Goal: Task Accomplishment & Management: Complete application form

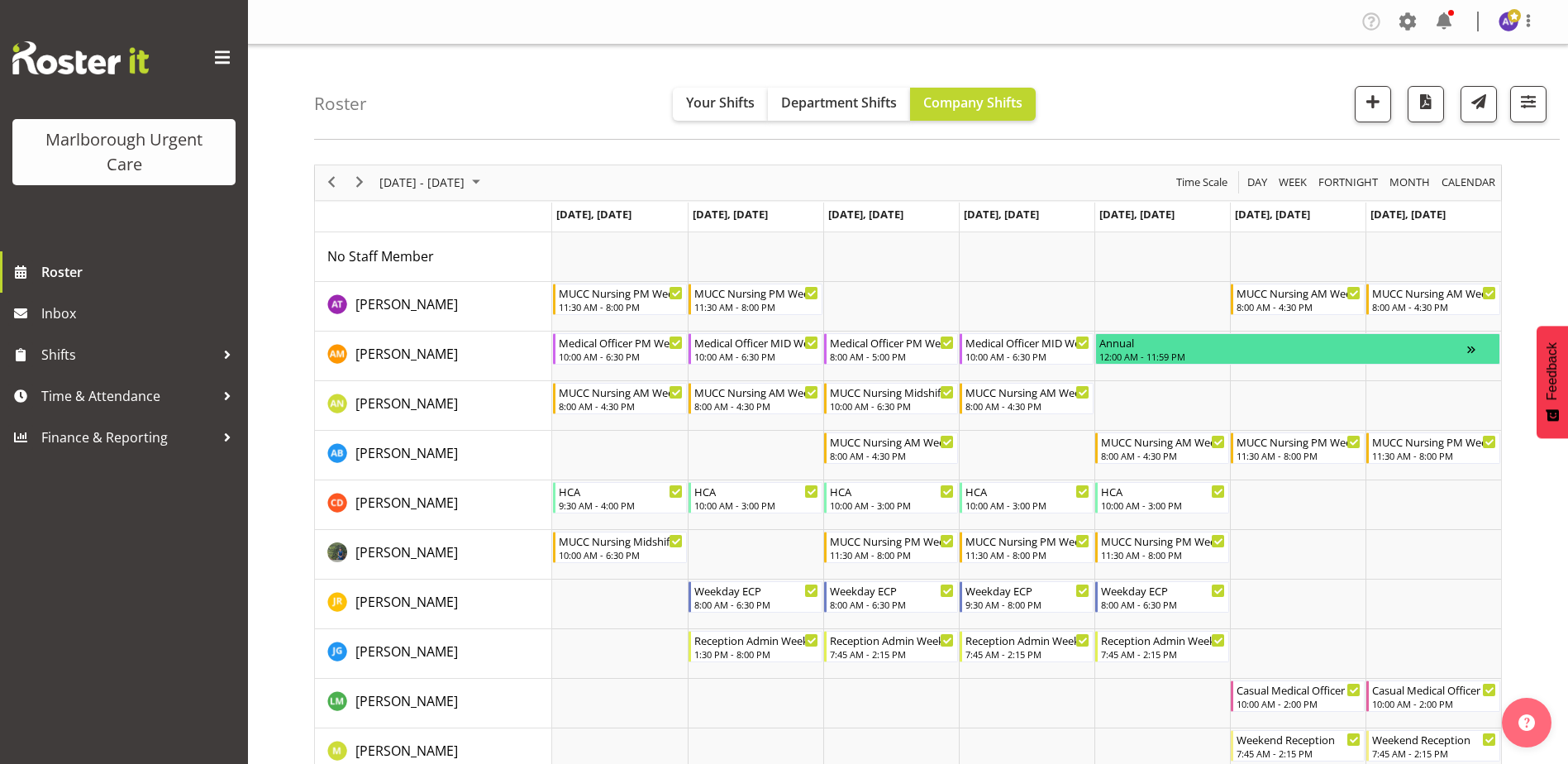
scroll to position [83, 0]
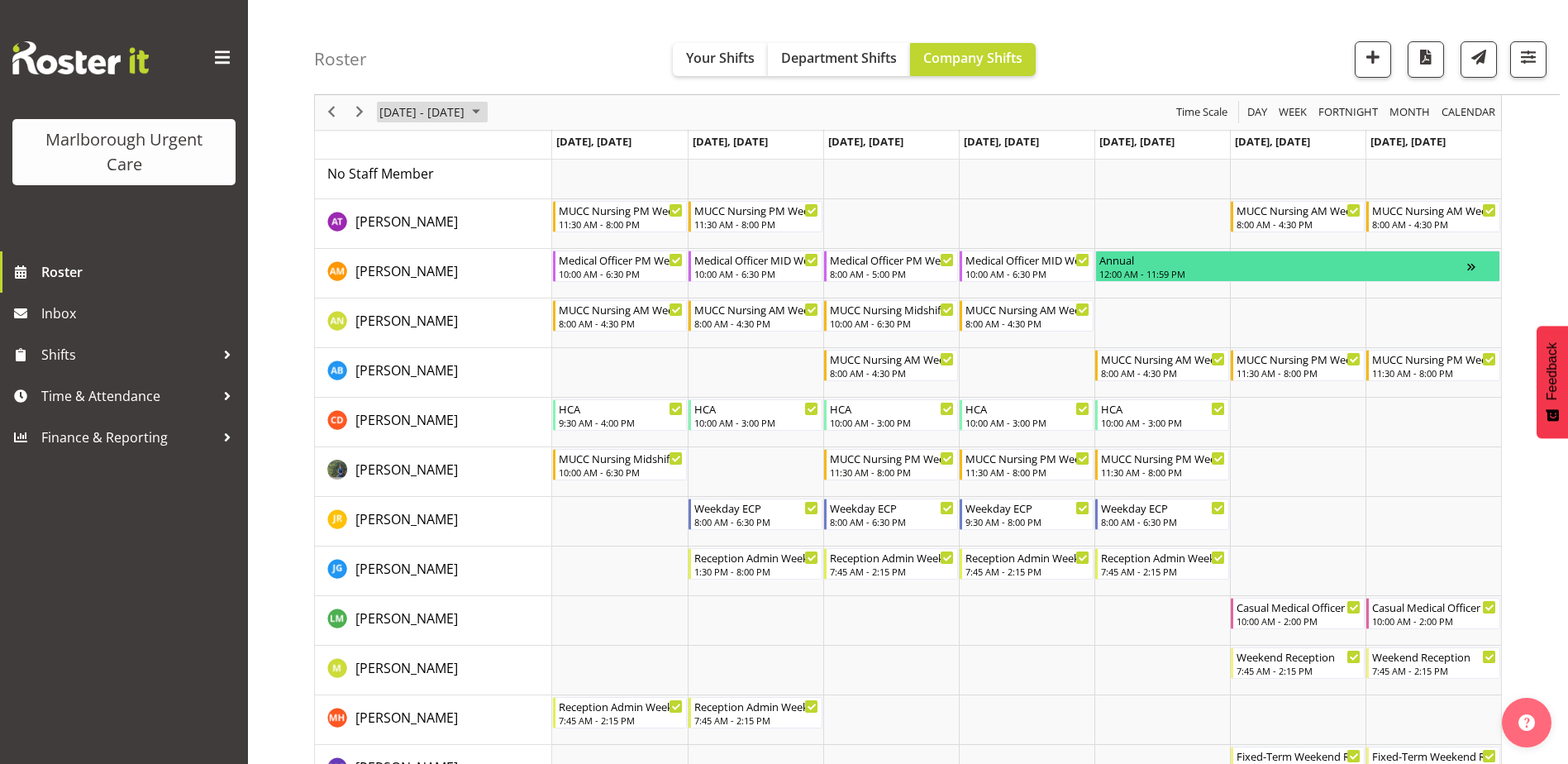
click at [442, 108] on span "[DATE] - [DATE]" at bounding box center [422, 113] width 89 height 21
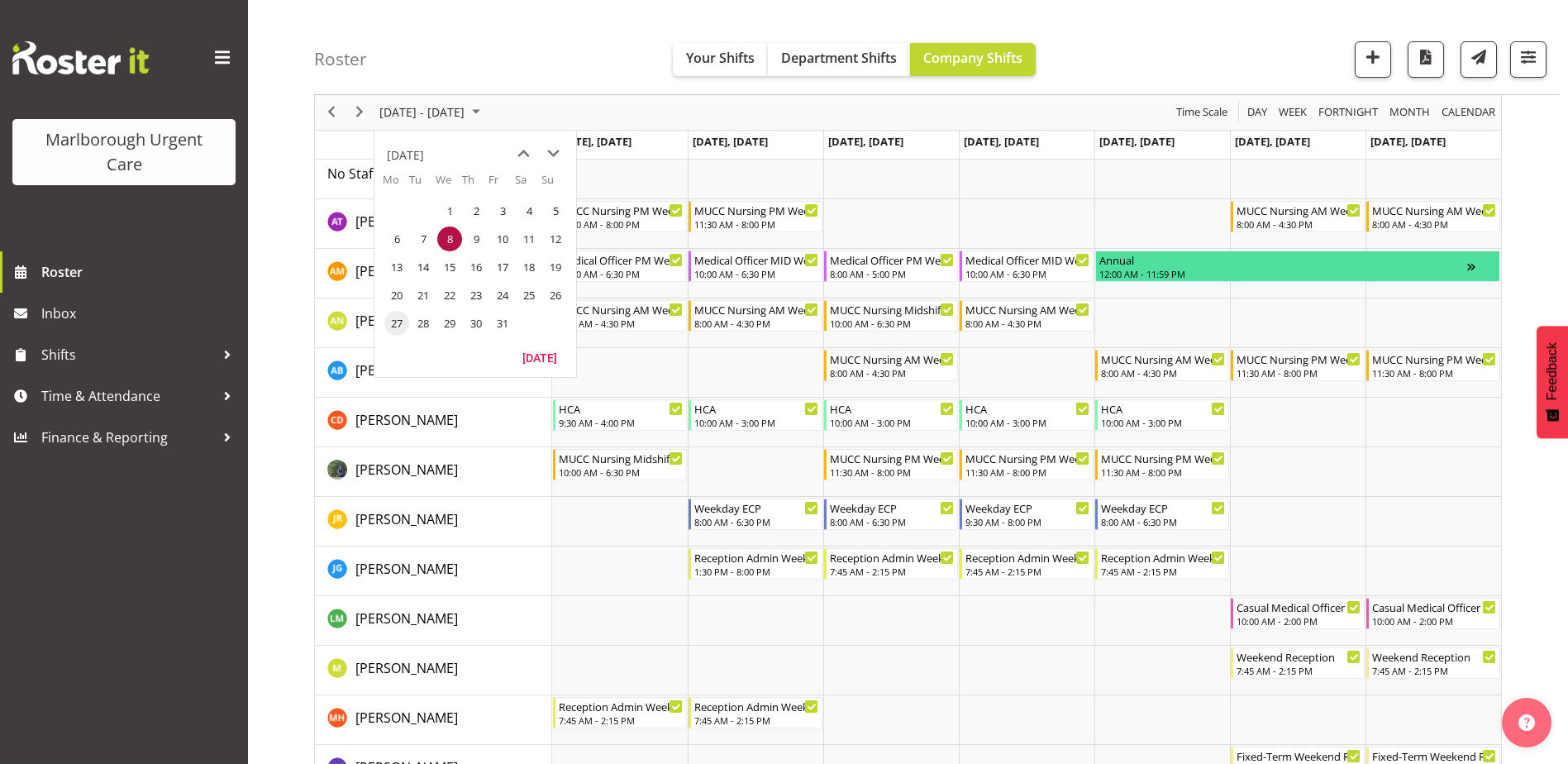
click at [400, 329] on span "27" at bounding box center [397, 323] width 25 height 25
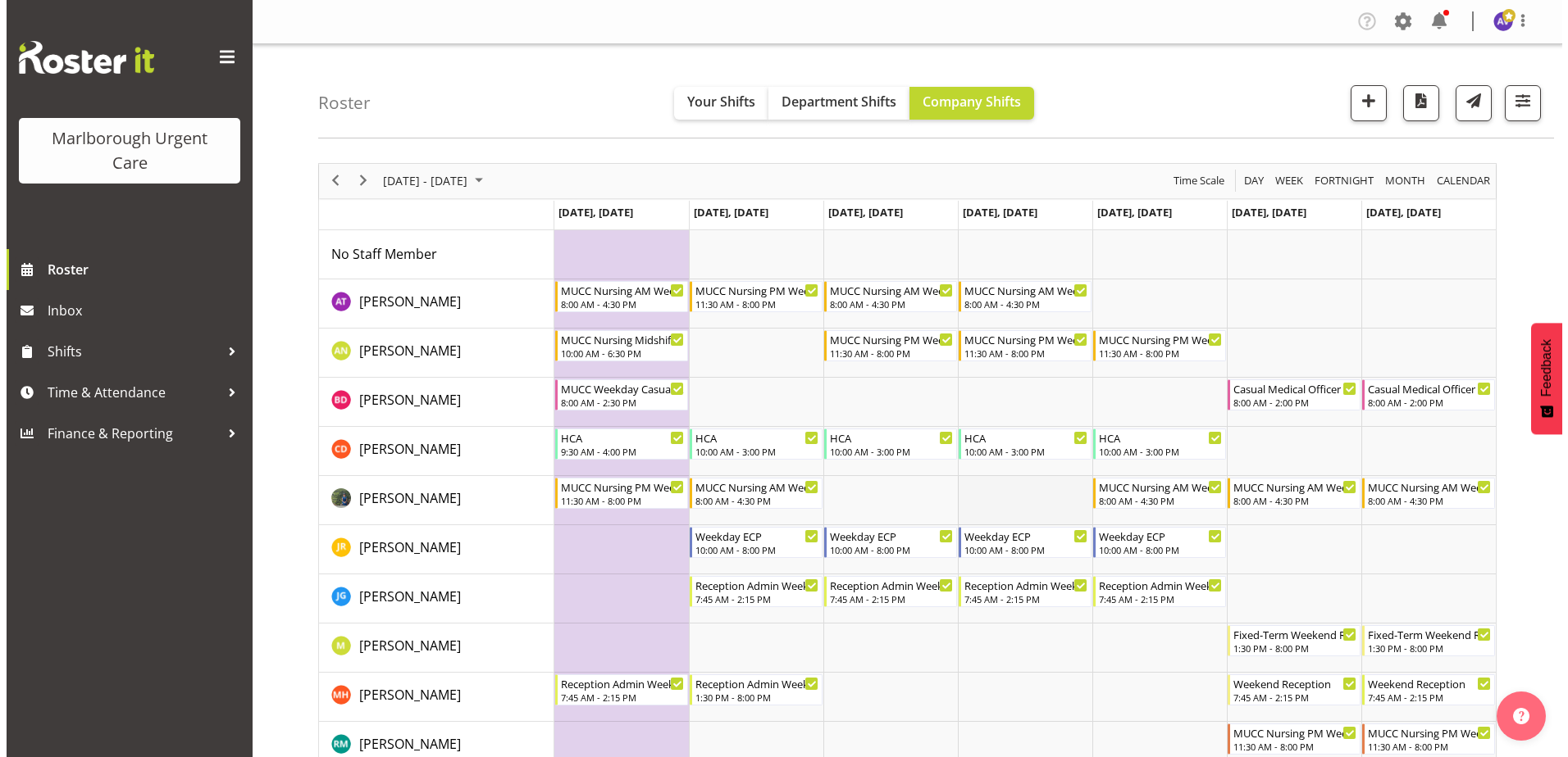
scroll to position [328, 0]
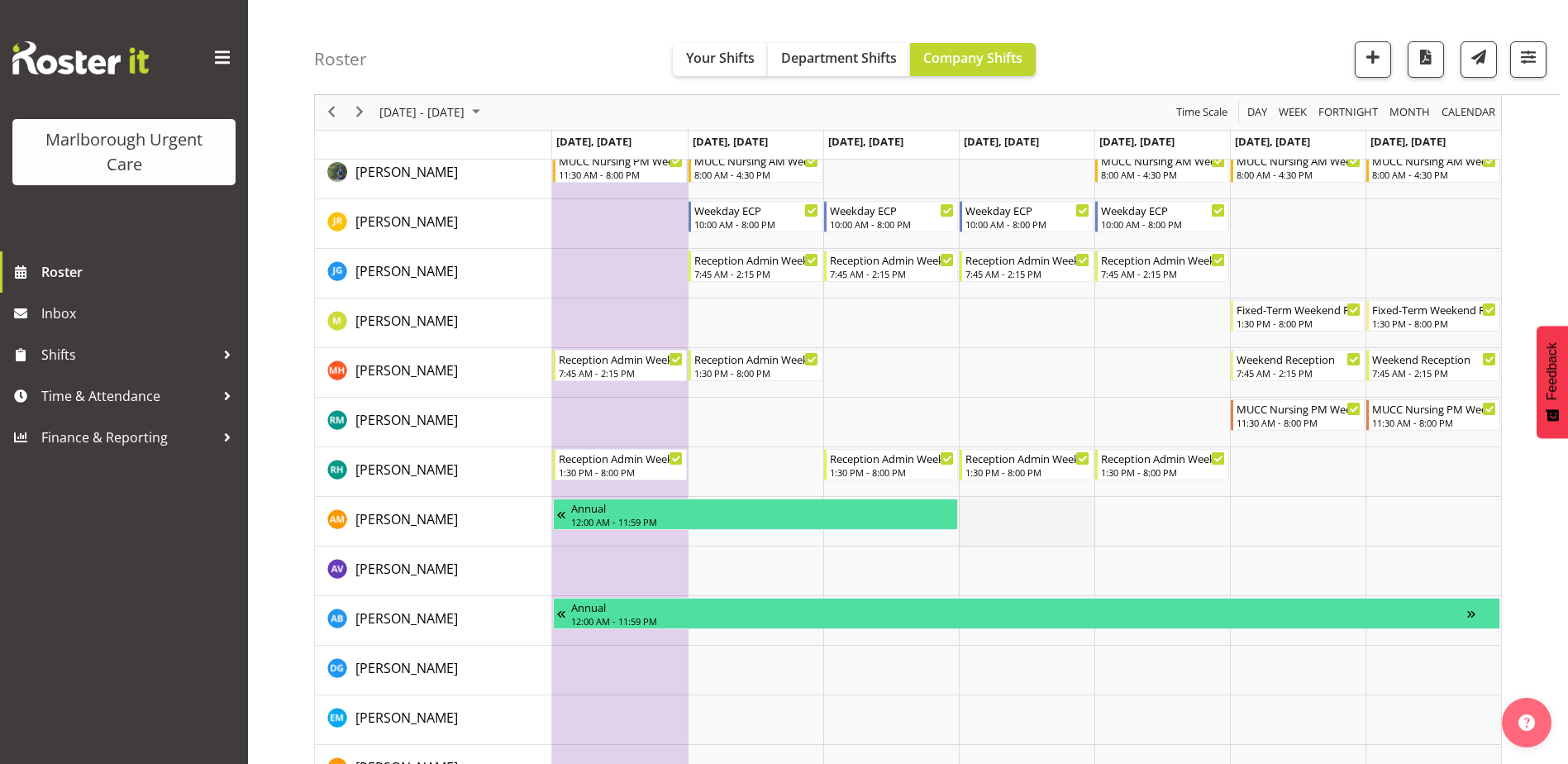
click at [1010, 522] on td "Timeline Week of October 27, 2025" at bounding box center [1027, 522] width 135 height 50
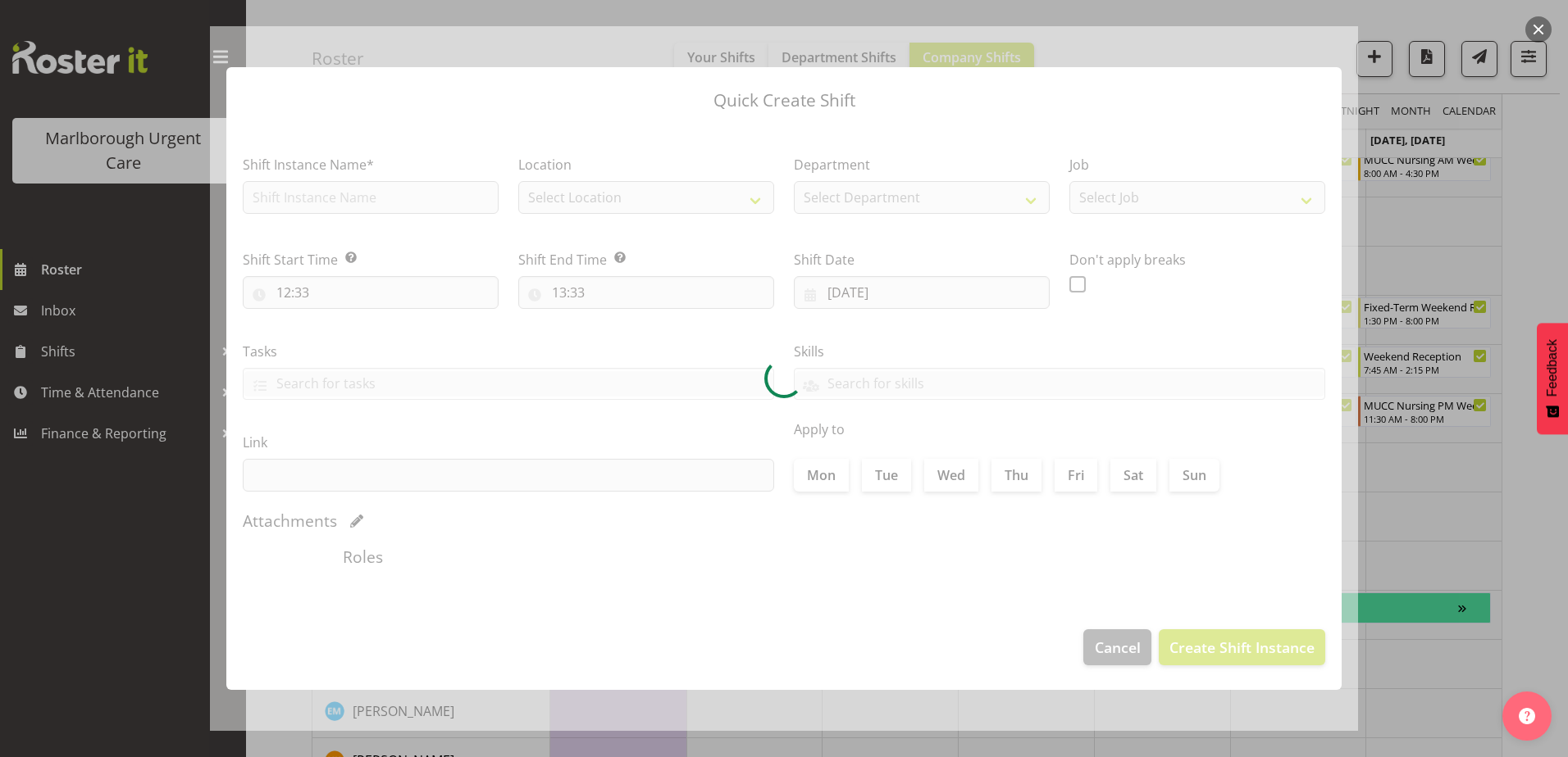
type input "[DATE]"
checkbox input "true"
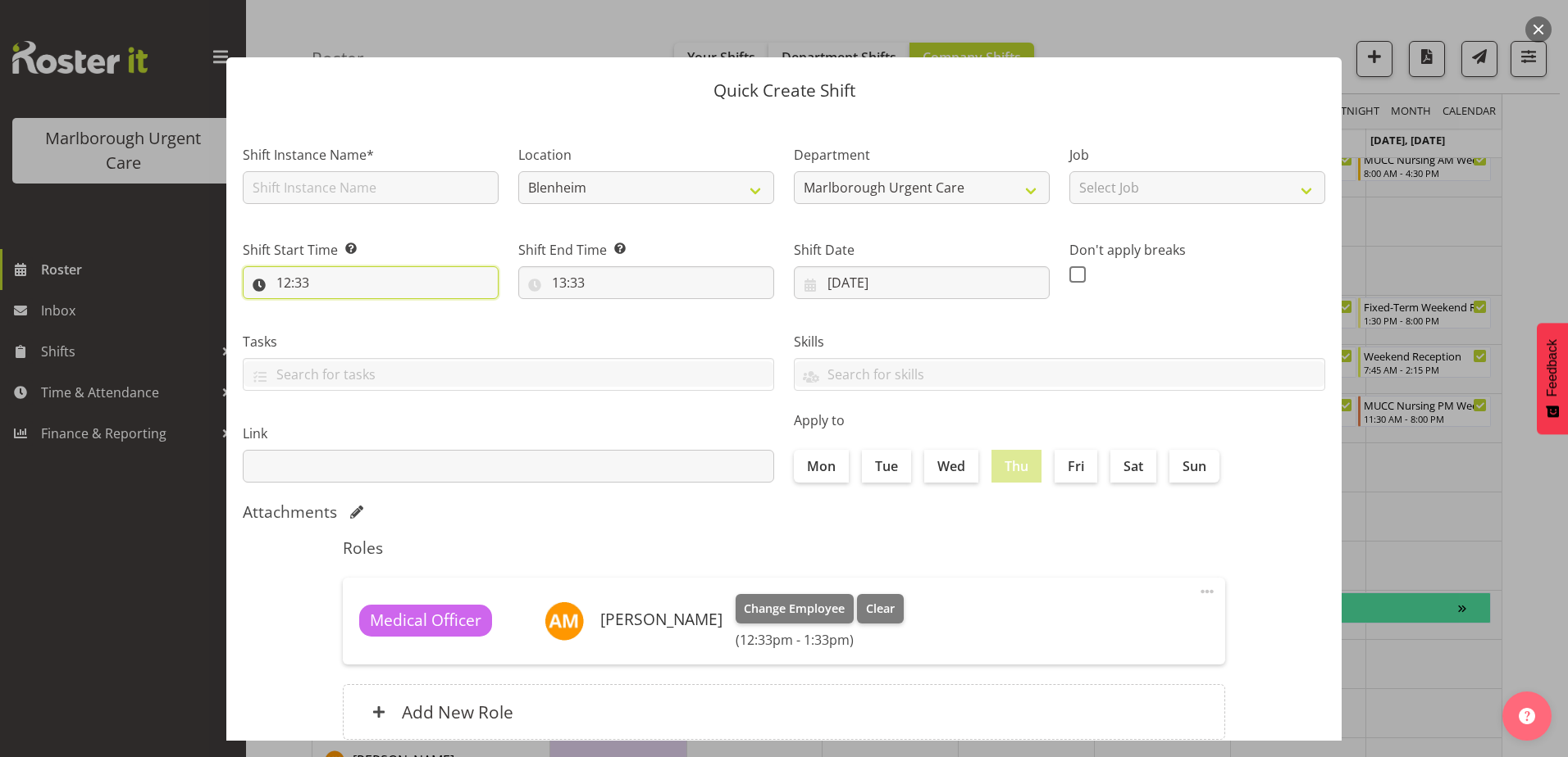
click at [291, 279] on input "12:33" at bounding box center [370, 283] width 256 height 32
click at [347, 318] on select "00 01 02 03 04 05 06 07 08 09 10 11 12 13 14 15 16 17 18 19 20 21 22 23" at bounding box center [354, 326] width 37 height 32
select select "8"
click at [336, 309] on select "00 01 02 03 04 05 06 07 08 09 10 11 12 13 14 15 16 17 18 19 20 21 22 23" at bounding box center [354, 326] width 37 height 32
type input "08:33"
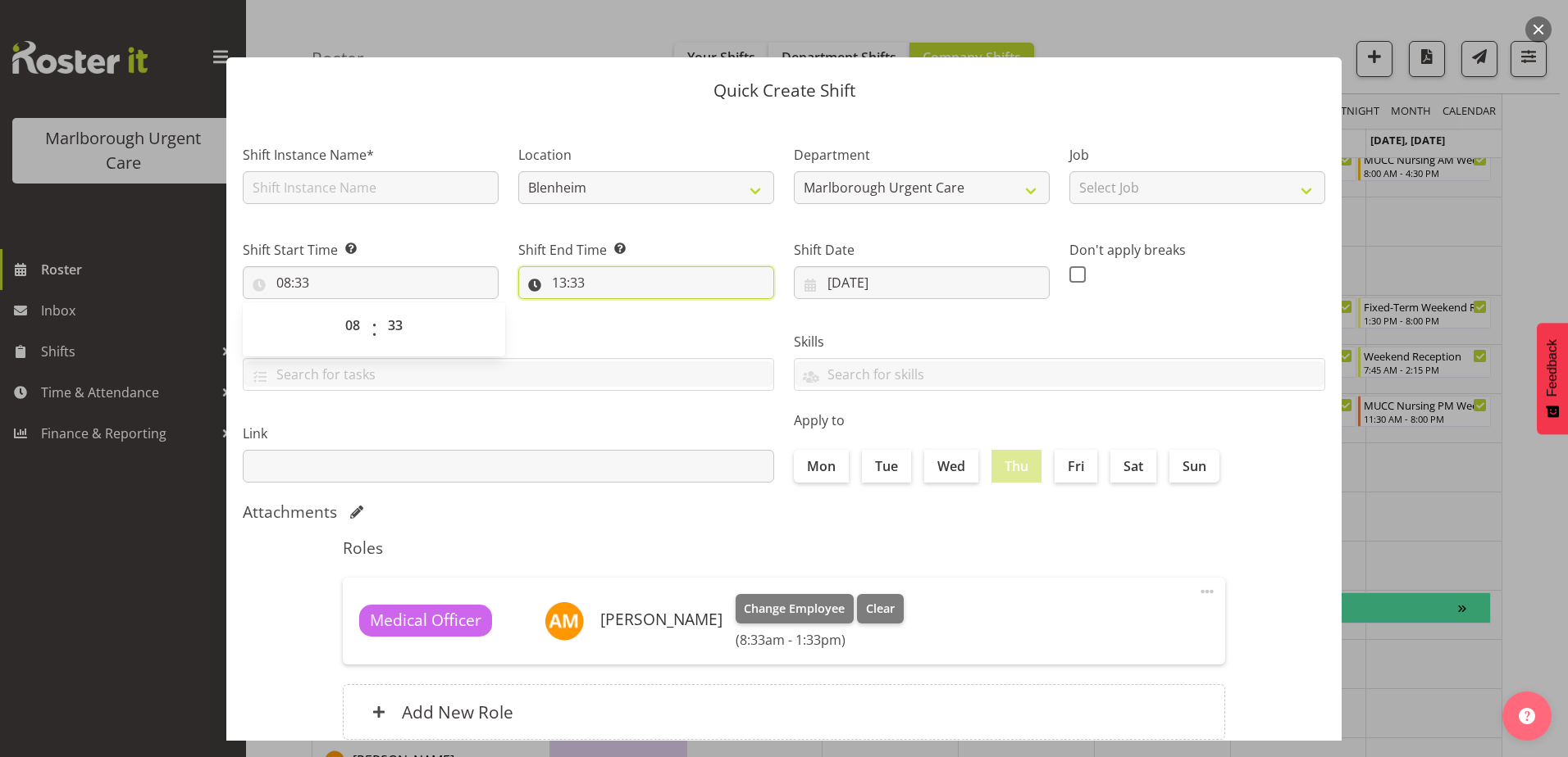
click at [577, 290] on input "13:33" at bounding box center [645, 283] width 256 height 32
click at [616, 318] on select "00 01 02 03 04 05 06 07 08 09 10 11 12 13 14 15 16 17 18 19 20 21 22 23" at bounding box center [629, 326] width 37 height 32
select select "16"
type input "16:33"
click at [668, 326] on select "00 01 02 03 04 05 06 07 08 09 10 11 12 13 14 15 16 17 18 19 20 21 22 23 24 25 2…" at bounding box center [672, 326] width 37 height 32
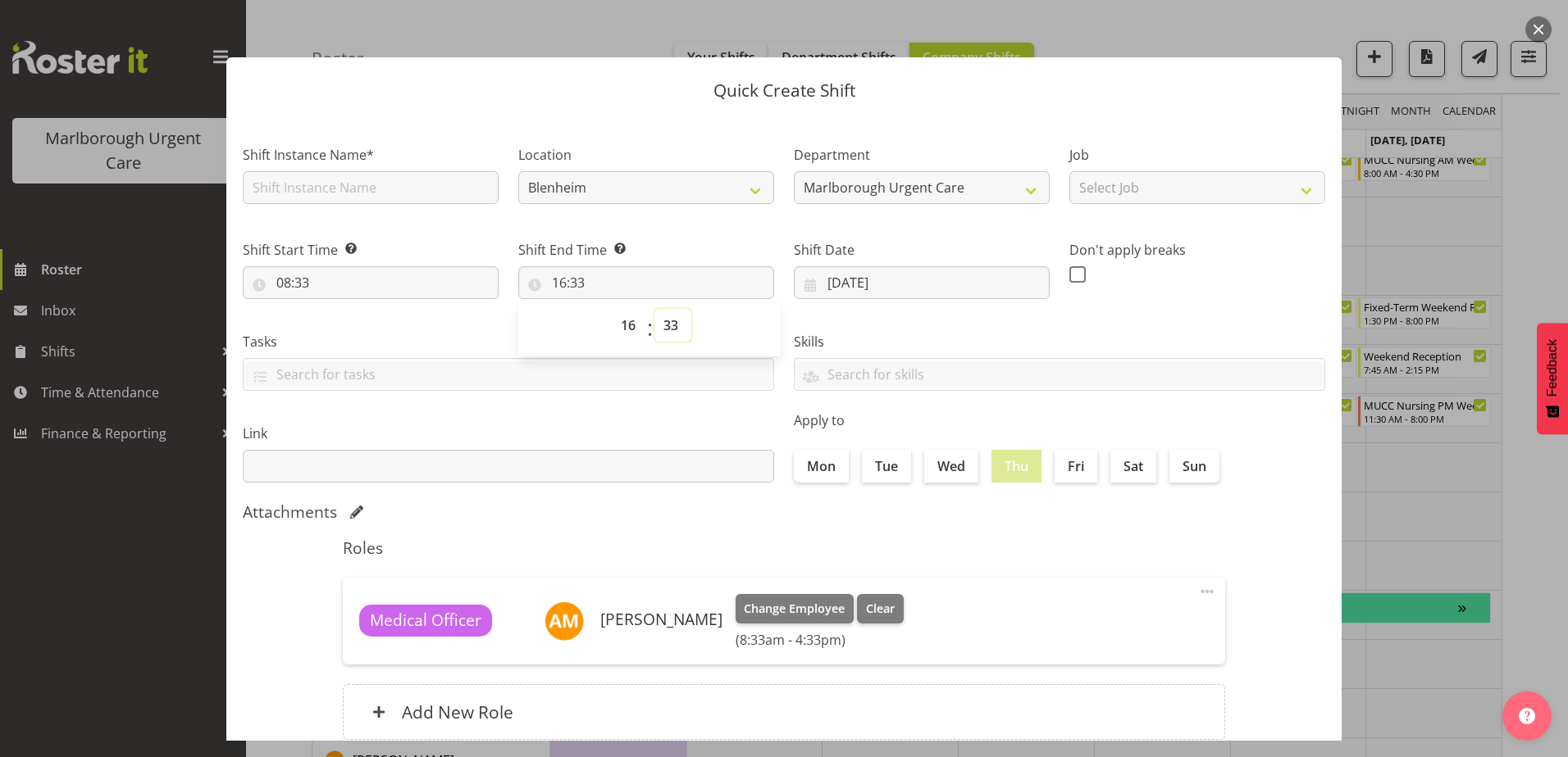
select select "30"
click at [654, 309] on select "00 01 02 03 04 05 06 07 08 09 10 11 12 13 14 15 16 17 18 19 20 21 22 23 24 25 2…" at bounding box center [672, 326] width 37 height 32
type input "16:30"
click at [1289, 511] on div "Attachments" at bounding box center [784, 512] width 1082 height 20
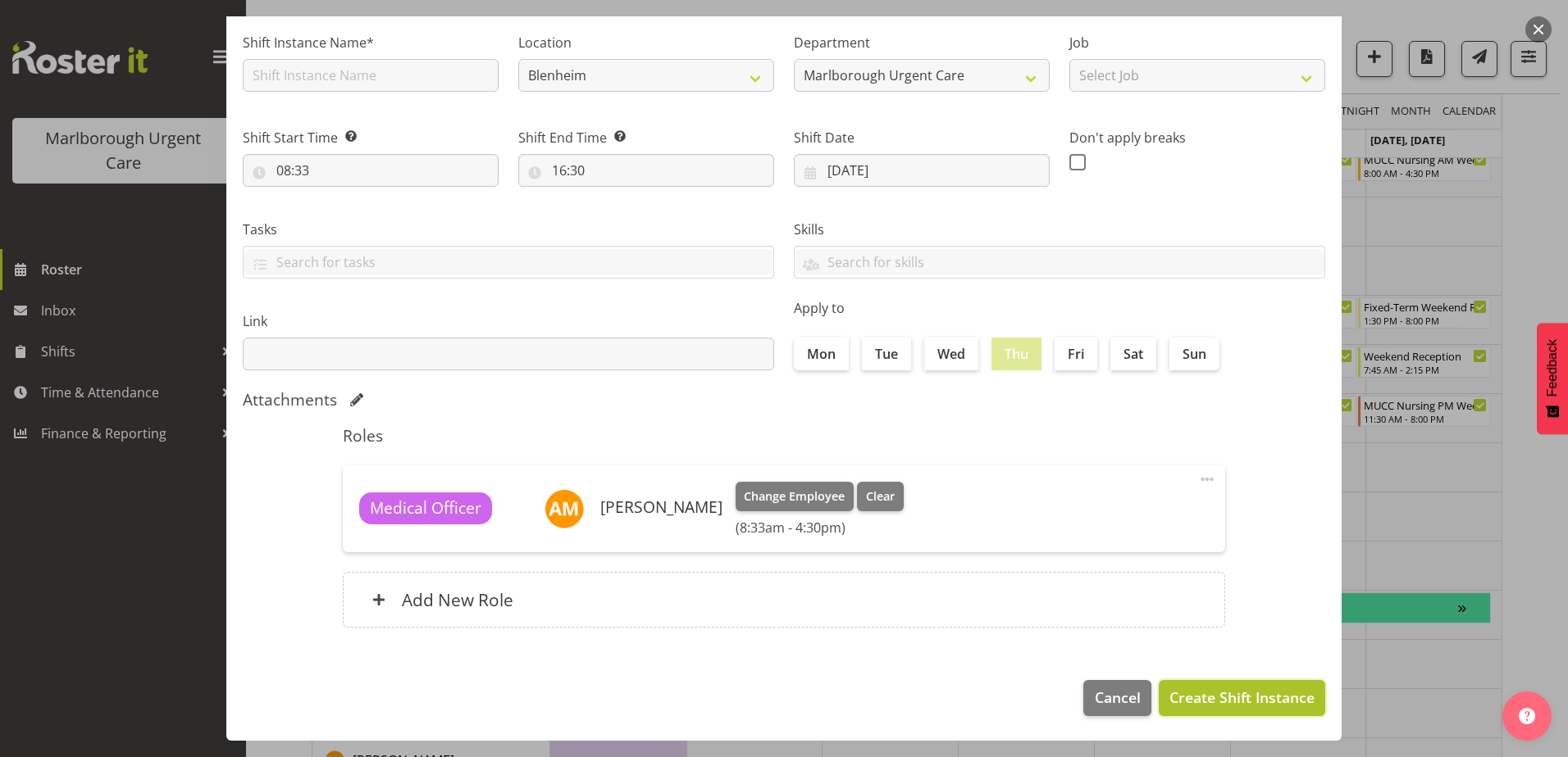
click at [1200, 695] on span "Create Shift Instance" at bounding box center [1242, 697] width 145 height 21
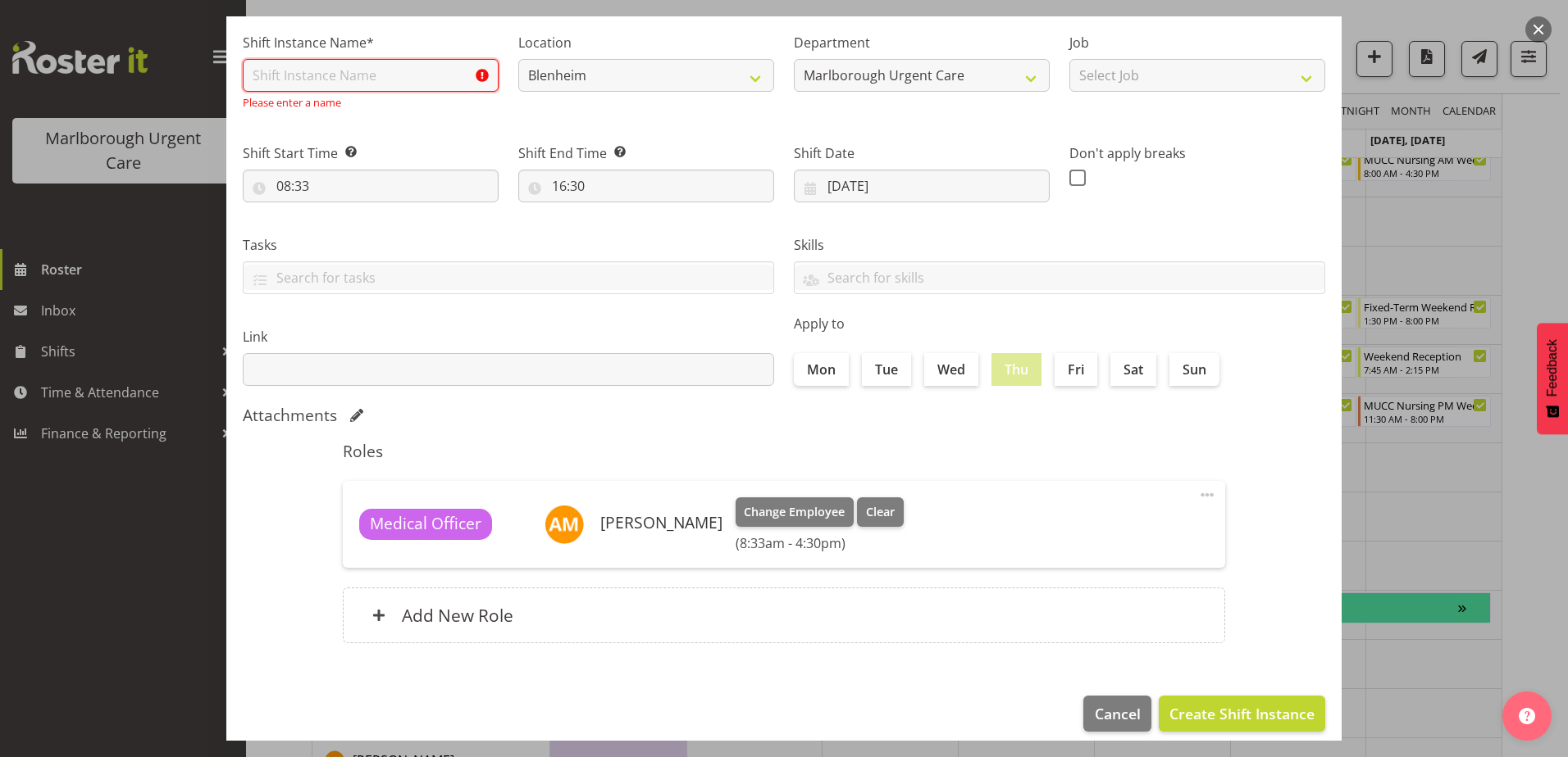
click at [351, 69] on input "text" at bounding box center [370, 75] width 256 height 32
click at [341, 74] on input "text" at bounding box center [370, 75] width 256 height 32
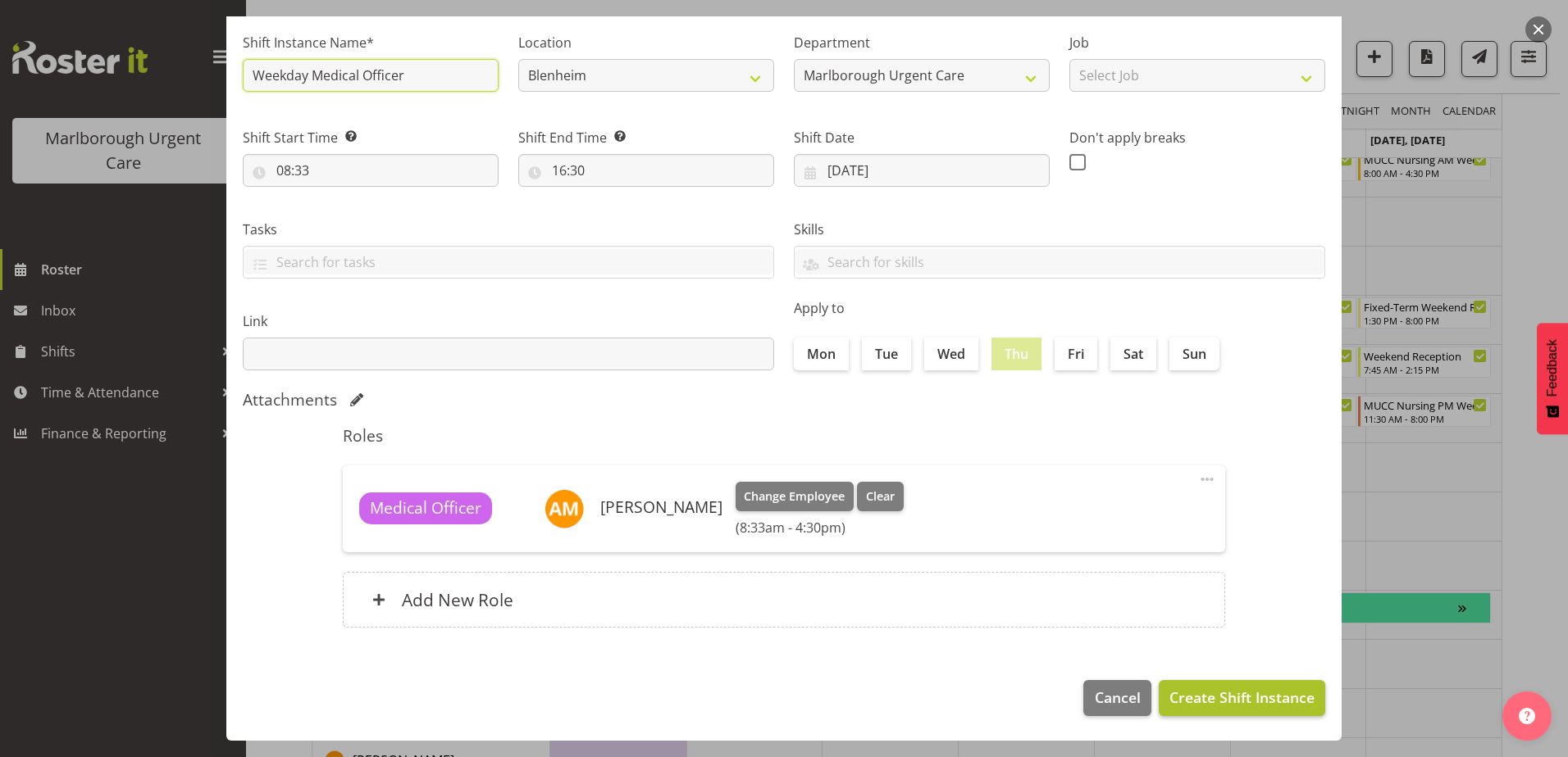
type input "Weekday Medical Officer"
click at [1173, 699] on span "Create Shift Instance" at bounding box center [1242, 697] width 145 height 21
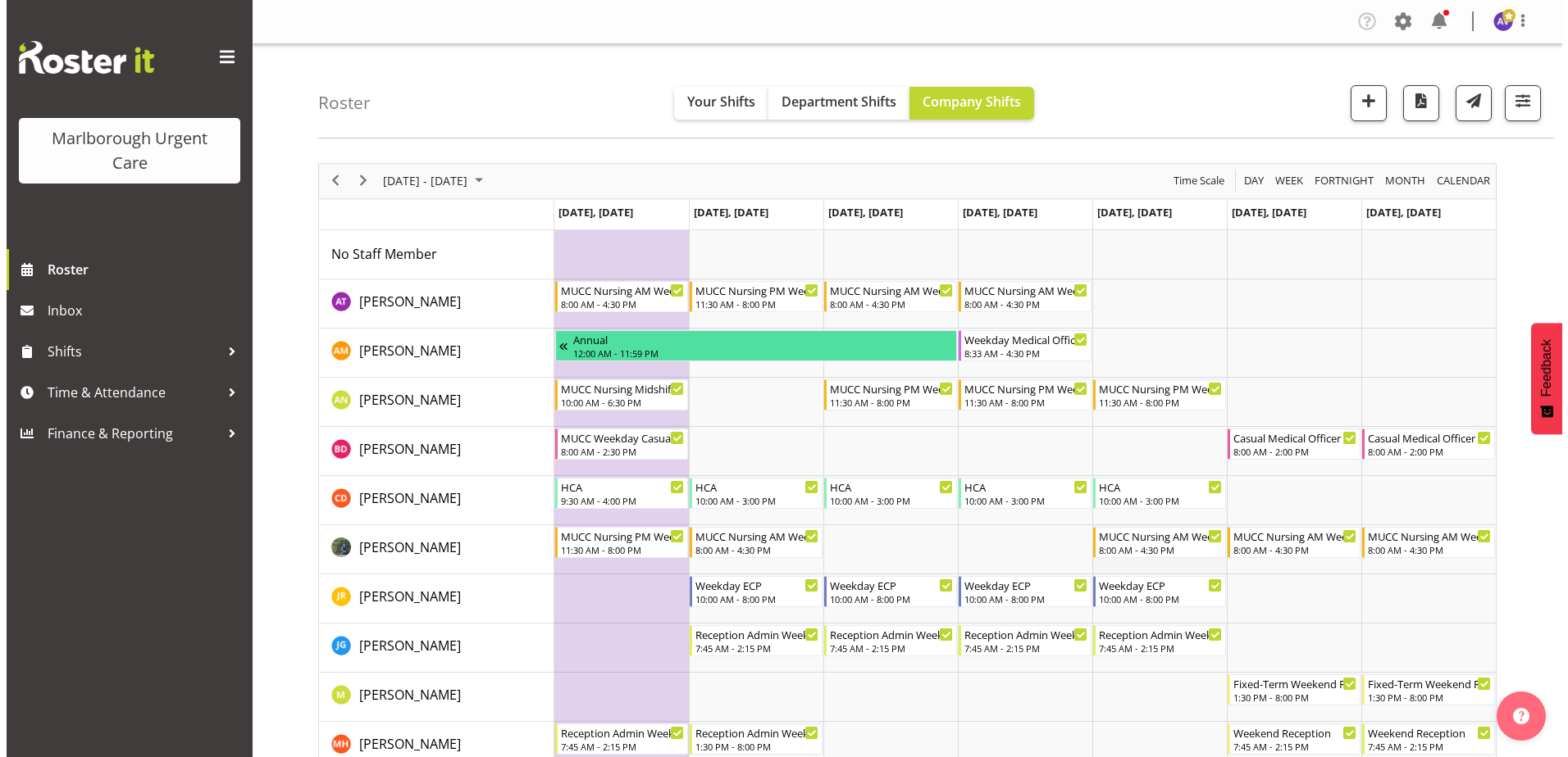
scroll to position [82, 0]
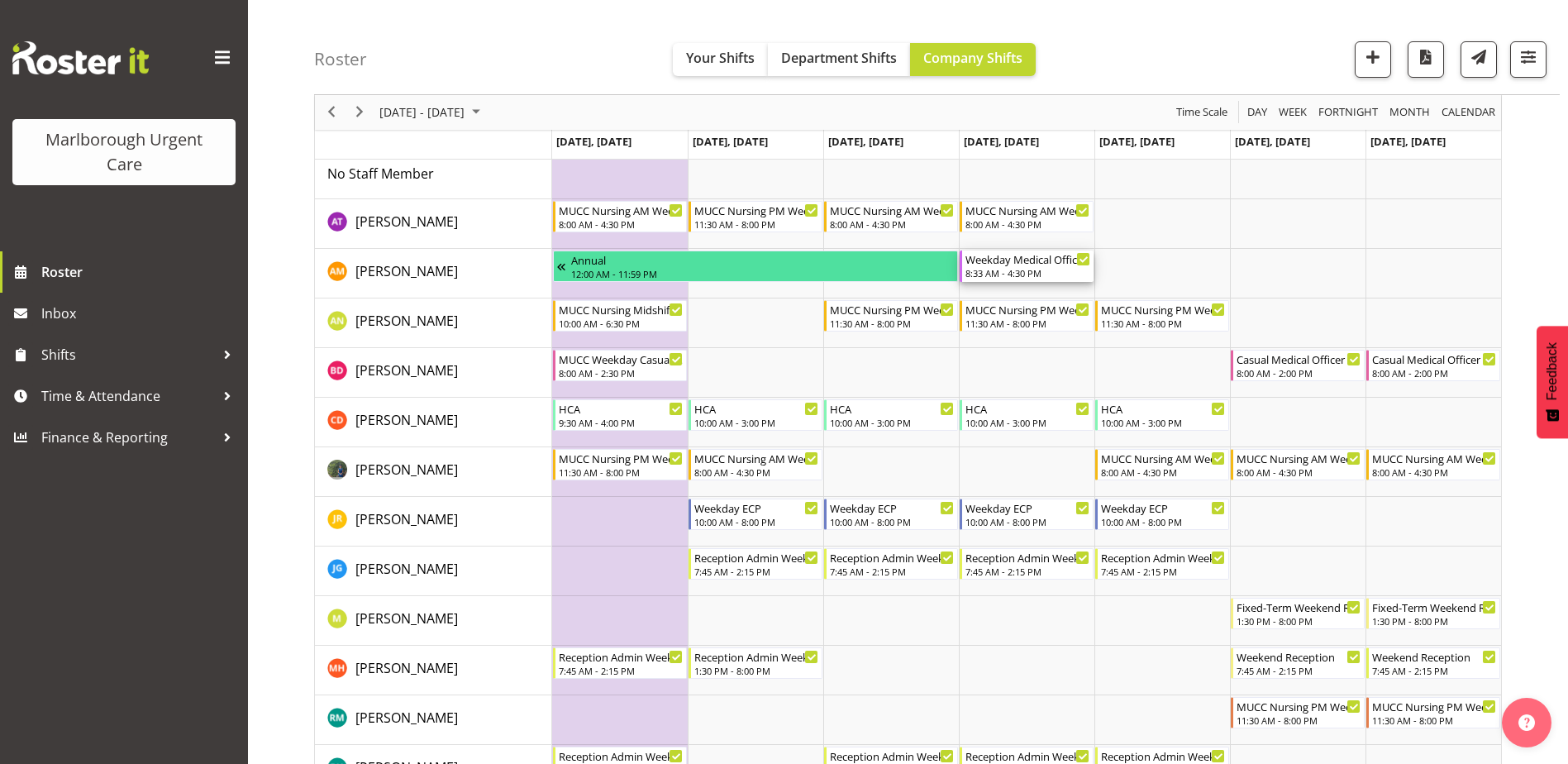
click at [1001, 273] on div "8:33 AM - 4:30 PM" at bounding box center [1028, 272] width 125 height 13
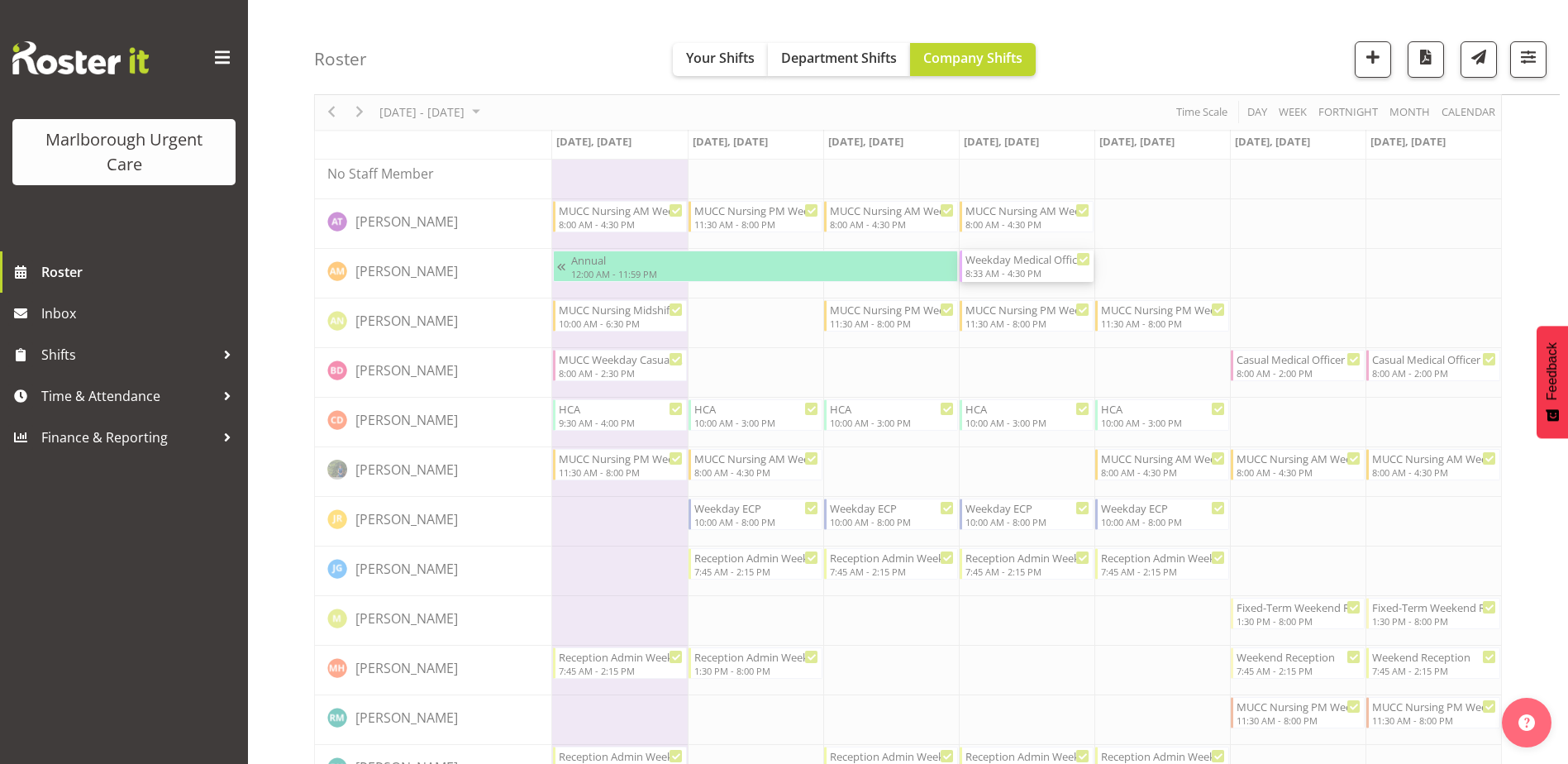
select select "9"
select select "2025"
select select "8"
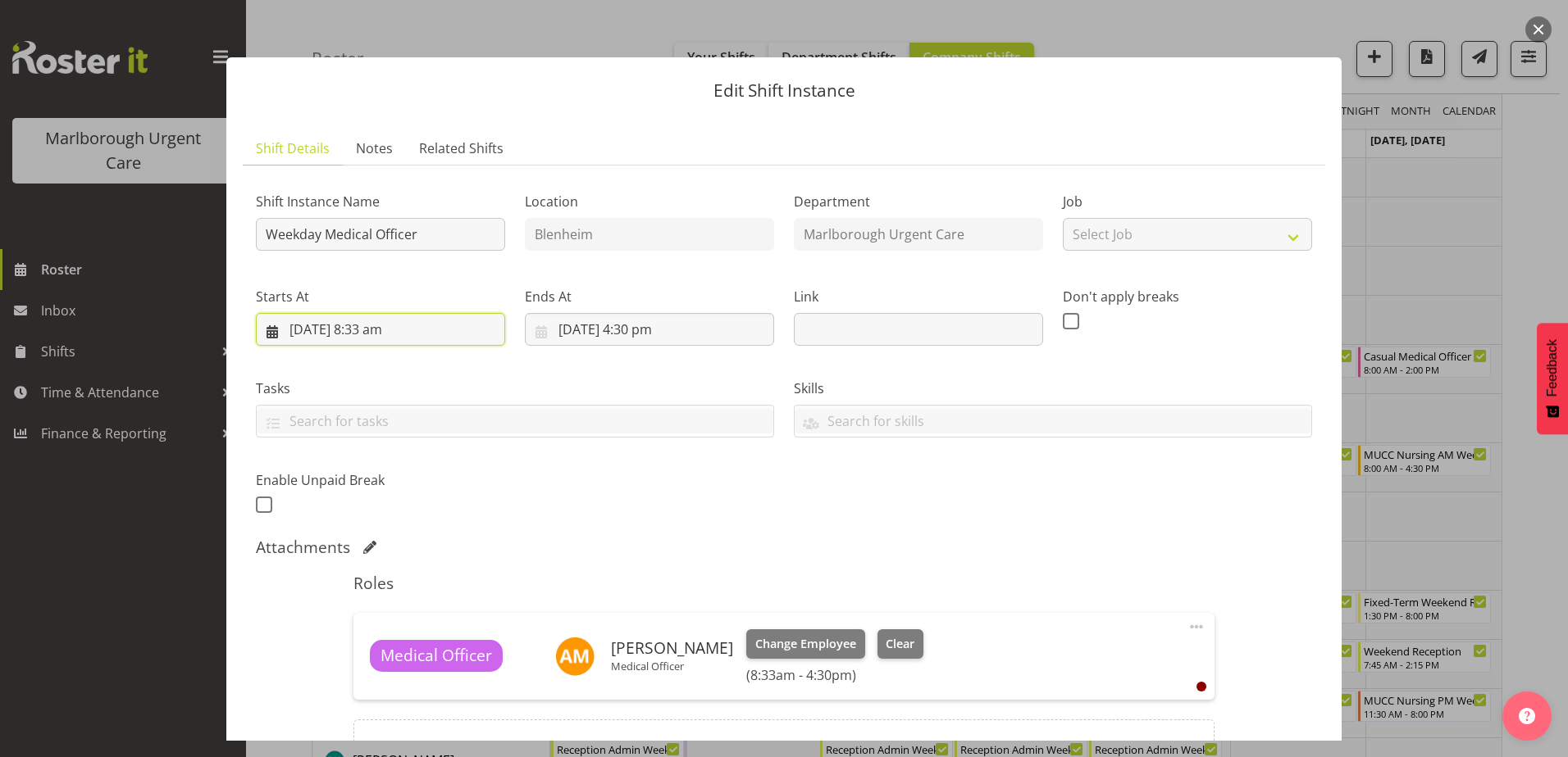
click at [386, 328] on input "[DATE] 8:33 am" at bounding box center [380, 329] width 250 height 32
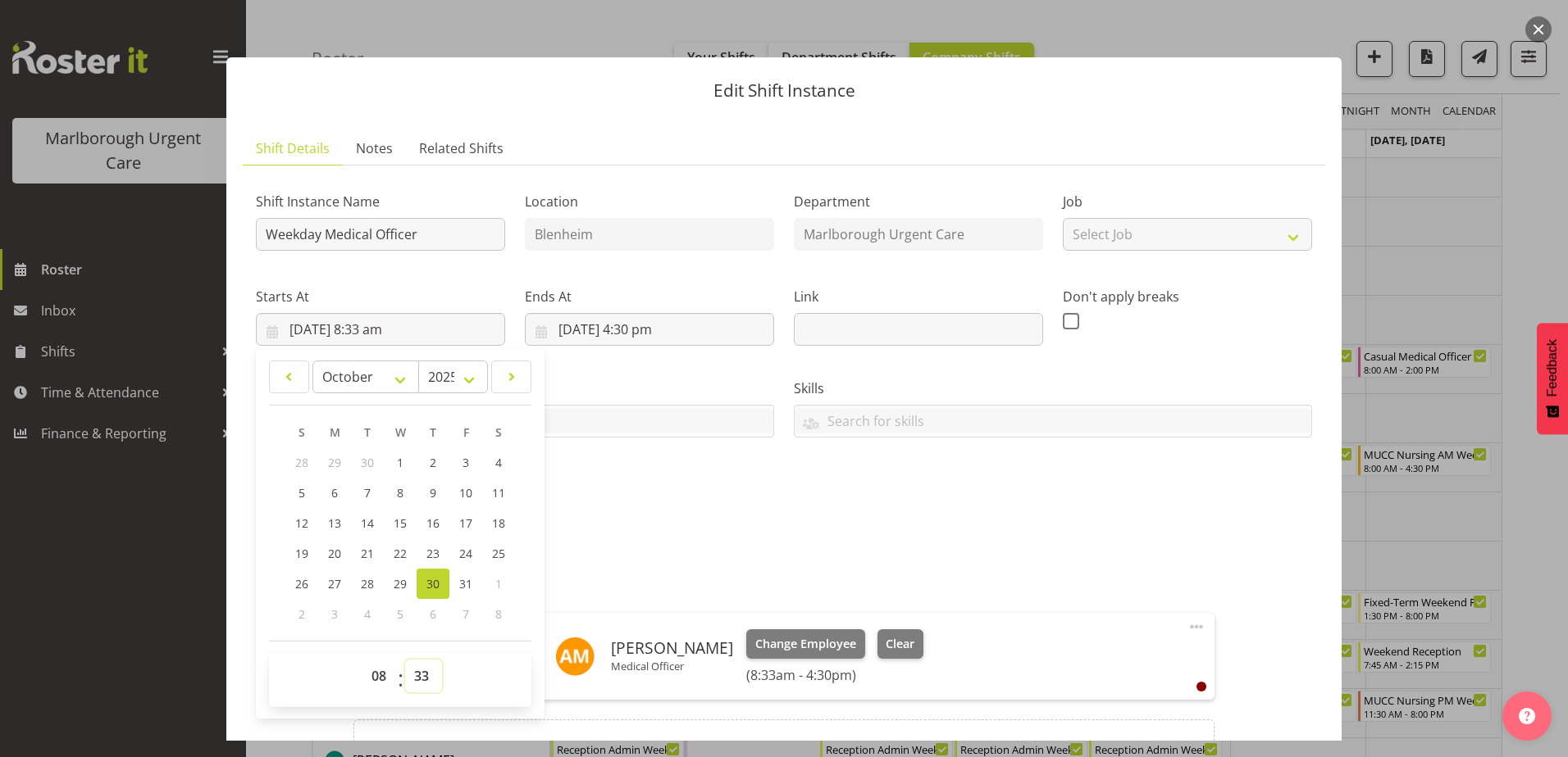
drag, startPoint x: 418, startPoint y: 677, endPoint x: 428, endPoint y: 666, distance: 14.9
click at [418, 677] on select "00 01 02 03 04 05 06 07 08 09 10 11 12 13 14 15 16 17 18 19 20 21 22 23 24 25 2…" at bounding box center [423, 676] width 37 height 32
select select "0"
click at [405, 660] on select "00 01 02 03 04 05 06 07 08 09 10 11 12 13 14 15 16 17 18 19 20 21 22 23 24 25 2…" at bounding box center [423, 676] width 37 height 32
type input "[DATE] 8:00 am"
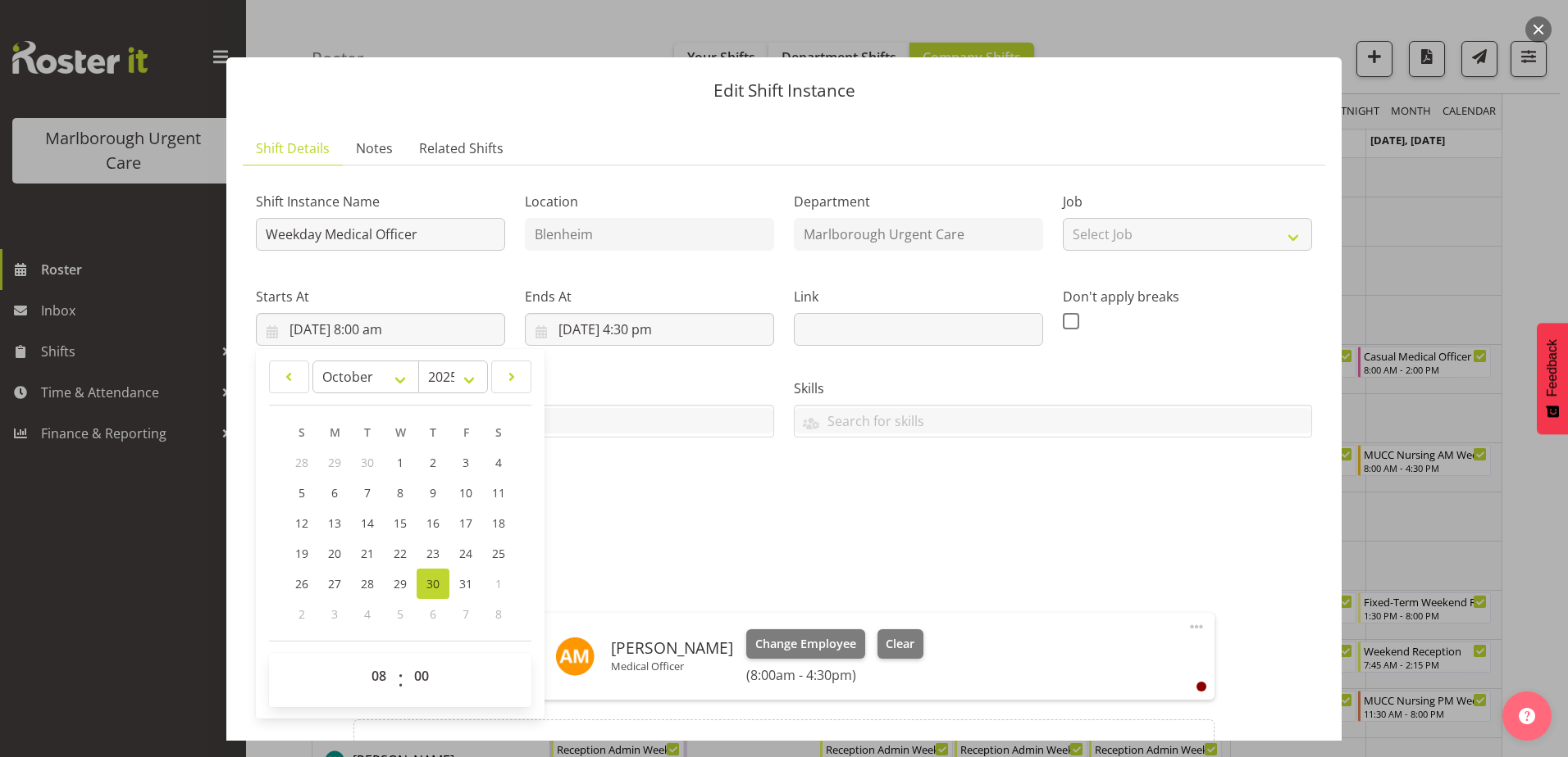
click at [1232, 464] on div "Shift Instance Name Weekday Medical Officer Location [GEOGRAPHIC_DATA] Departme…" at bounding box center [784, 349] width 1076 height 359
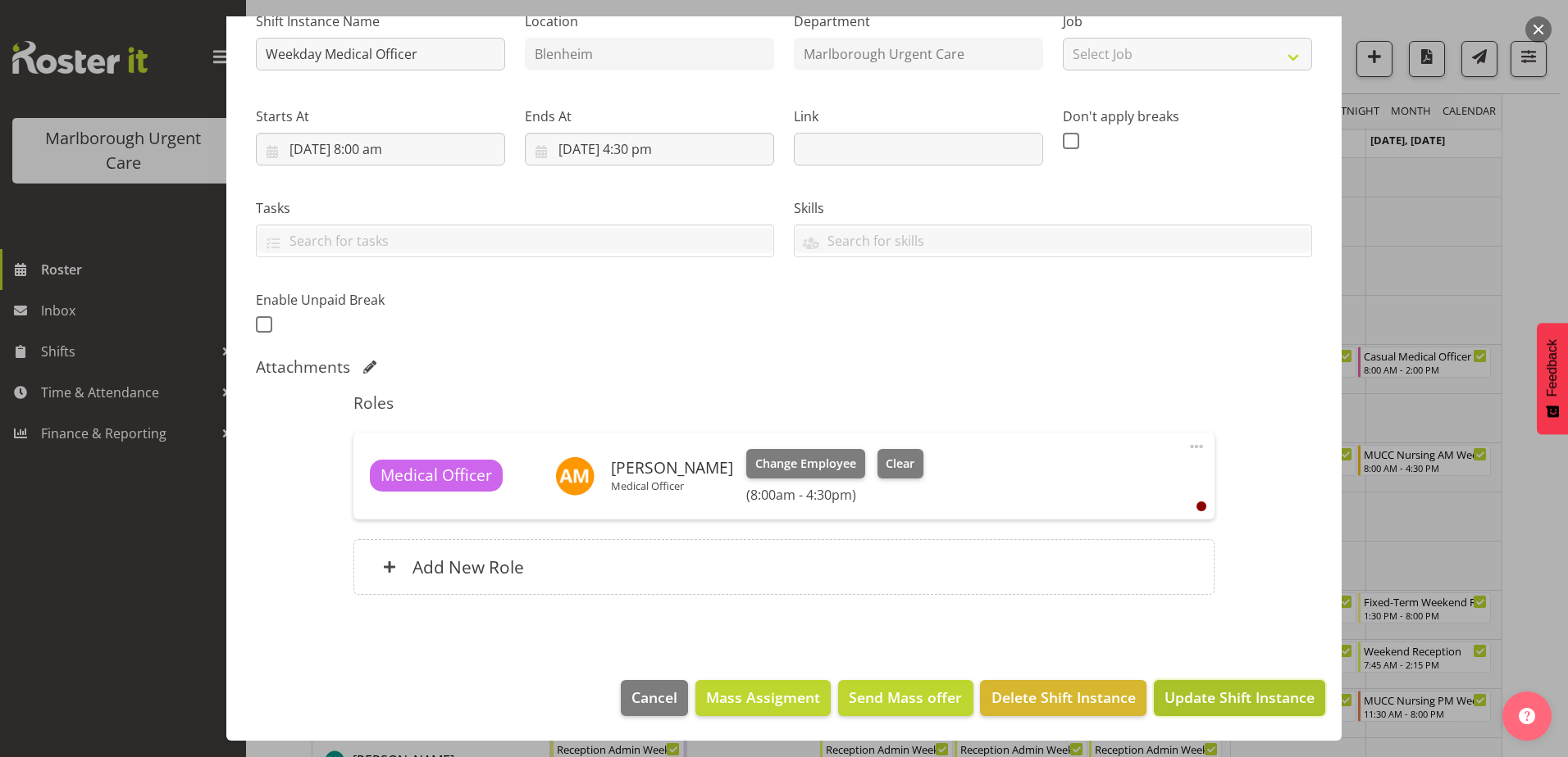
click at [1186, 700] on span "Update Shift Instance" at bounding box center [1240, 697] width 150 height 21
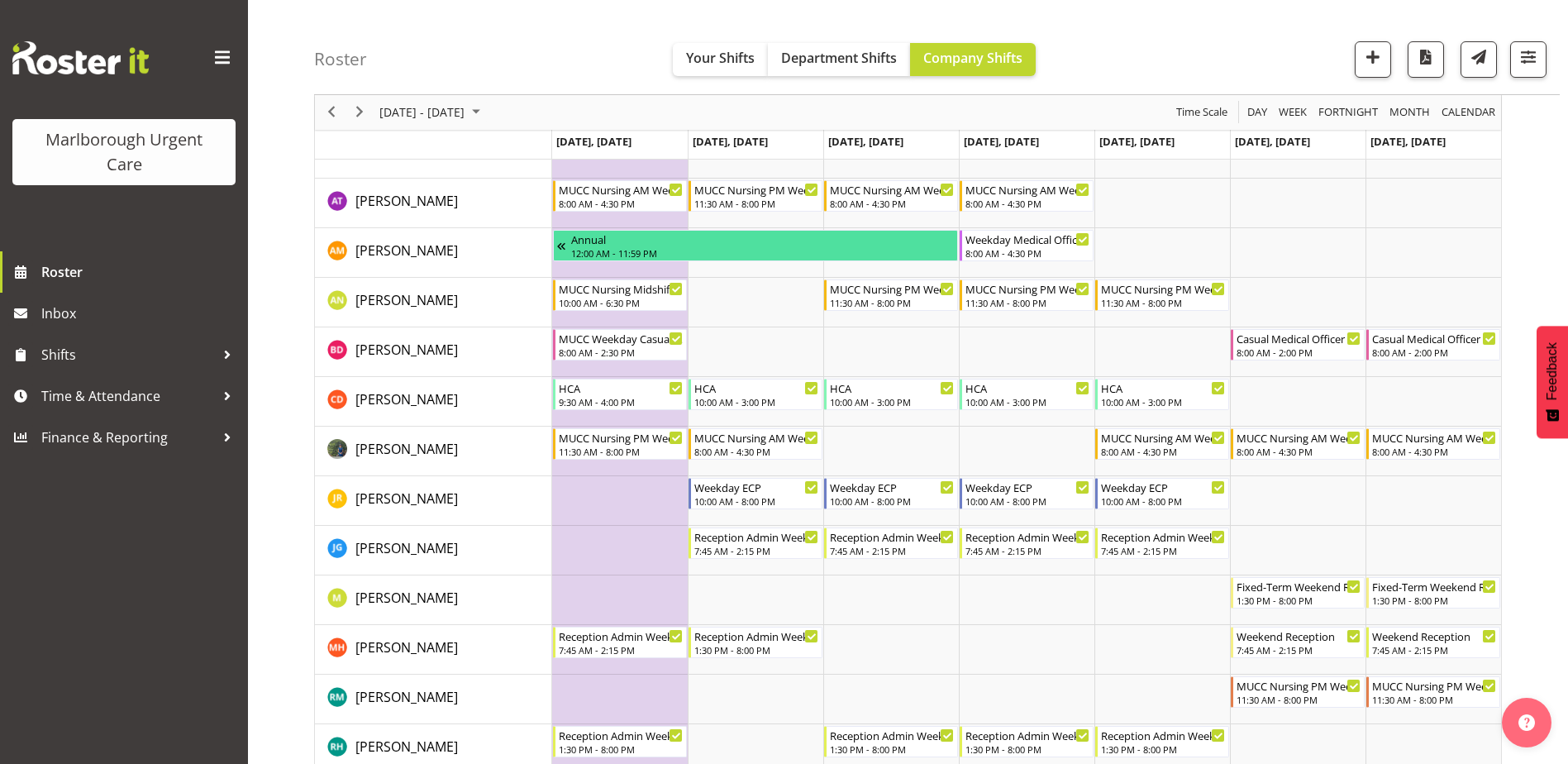
scroll to position [0, 0]
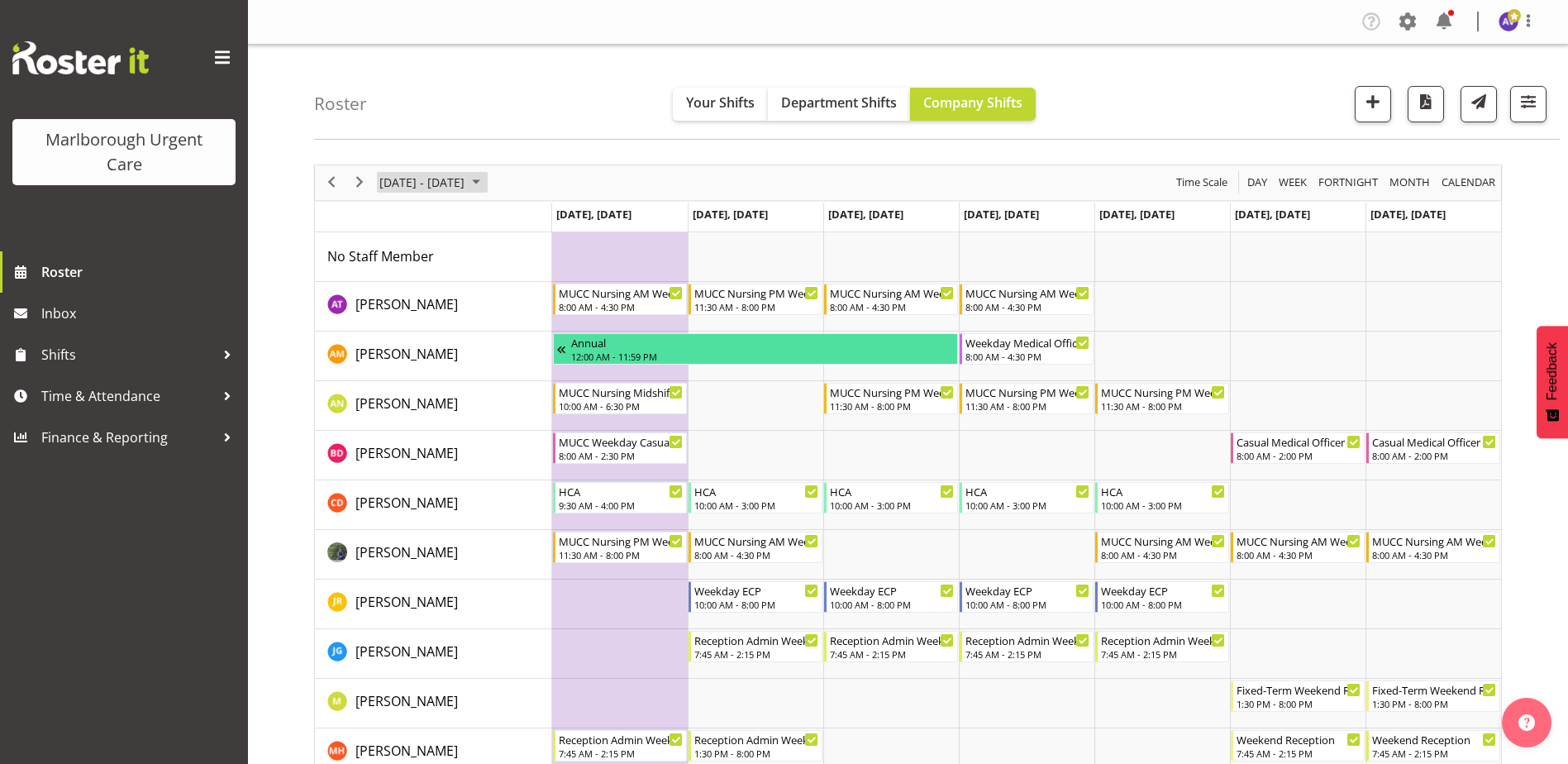
click at [396, 186] on span "[DATE] - [DATE]" at bounding box center [422, 182] width 89 height 21
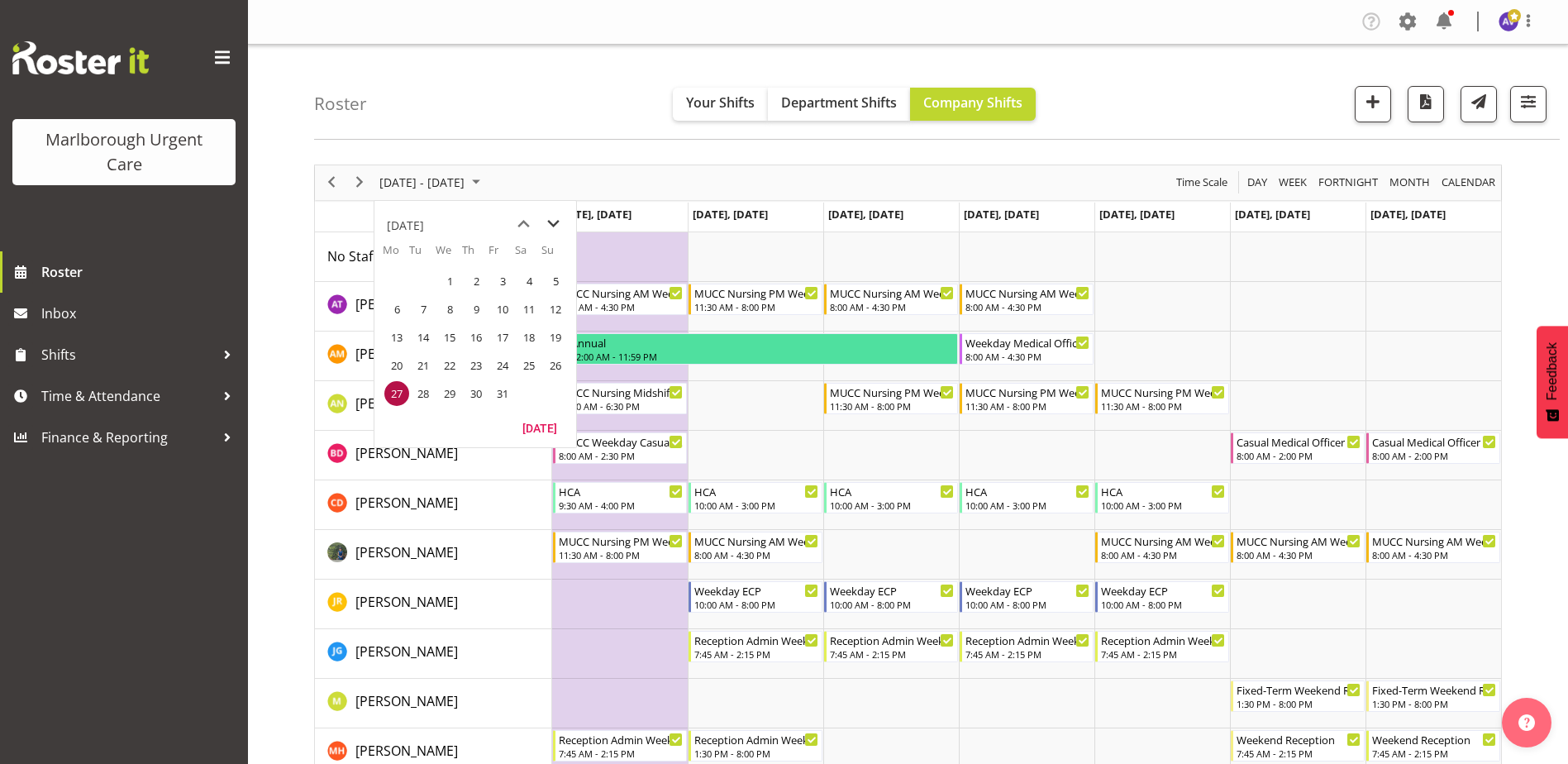
click at [556, 225] on span "next month" at bounding box center [553, 224] width 29 height 30
click at [404, 299] on span "3" at bounding box center [397, 309] width 25 height 25
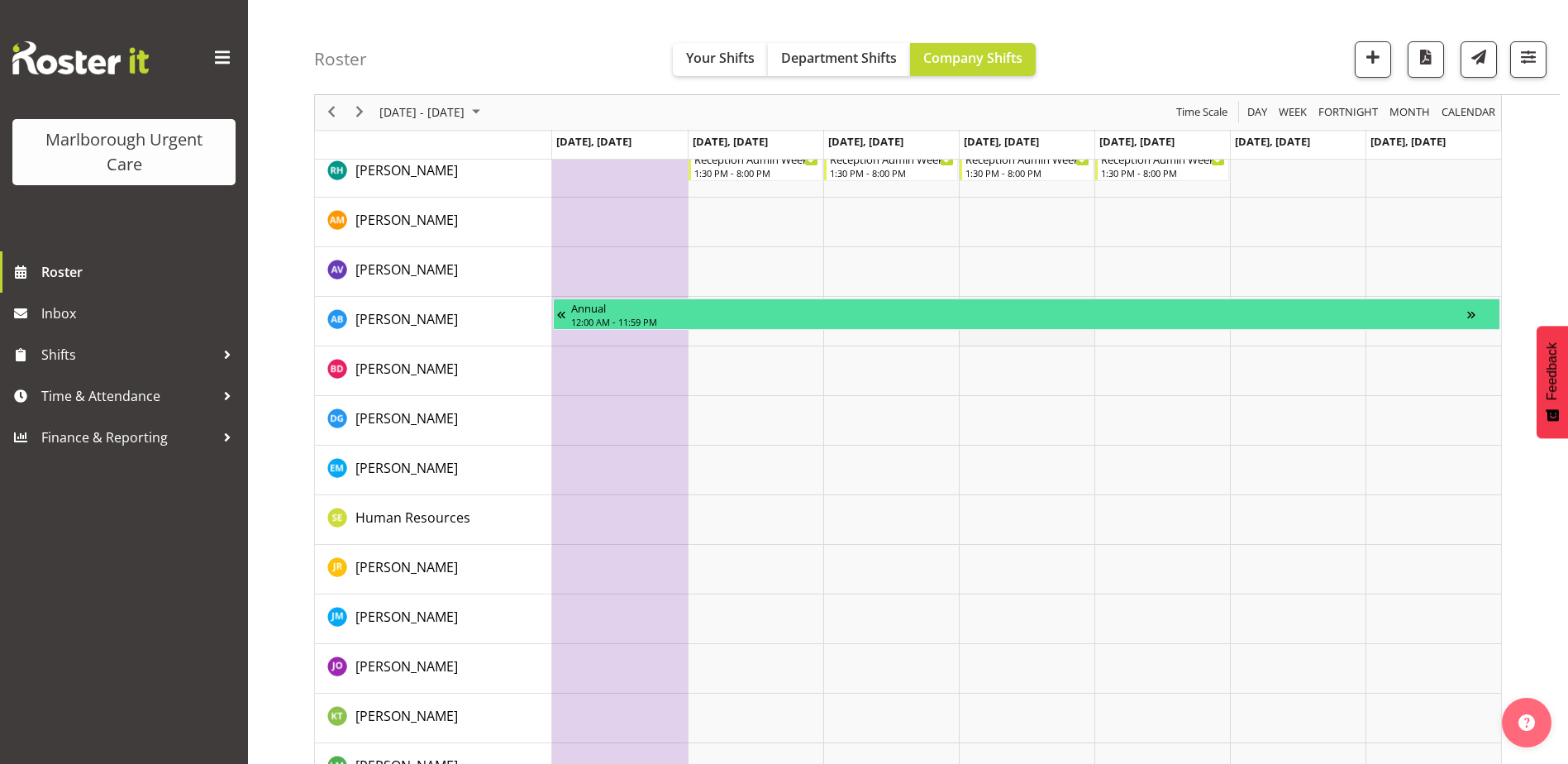
scroll to position [579, 0]
